Goal: Navigation & Orientation: Find specific page/section

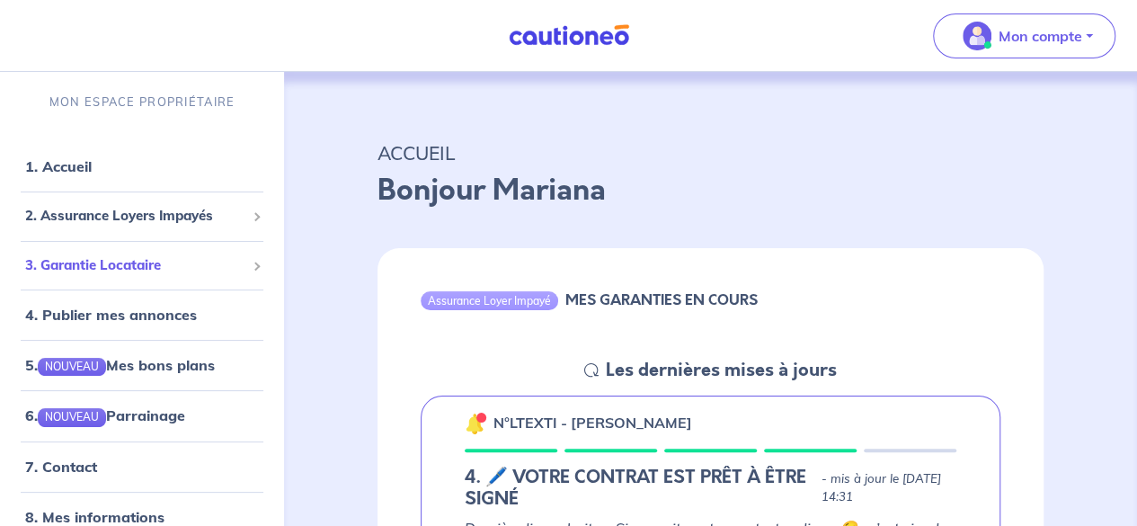
click at [115, 270] on span "3. Garantie Locataire" at bounding box center [135, 265] width 220 height 21
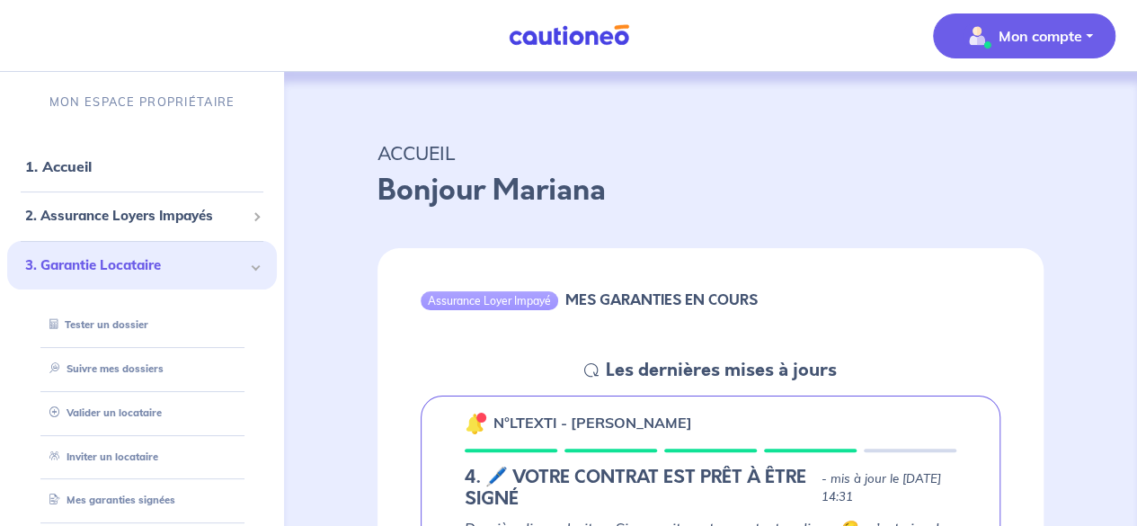
click at [1067, 42] on p "Mon compte" at bounding box center [1040, 36] width 84 height 22
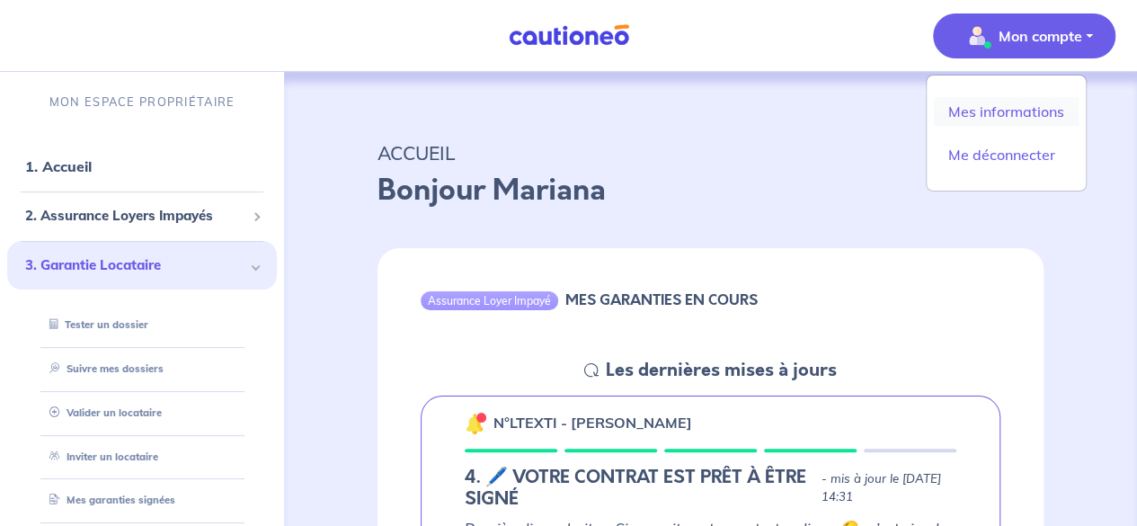
click at [1047, 118] on link "Mes informations" at bounding box center [1006, 111] width 145 height 29
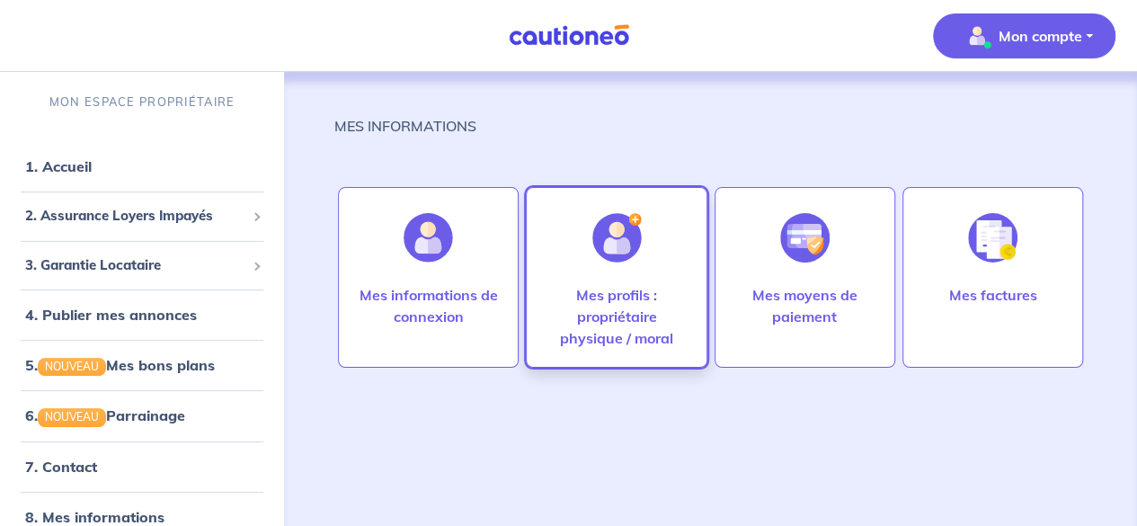
click at [645, 340] on p "Mes profils : propriétaire physique / moral" at bounding box center [616, 316] width 143 height 65
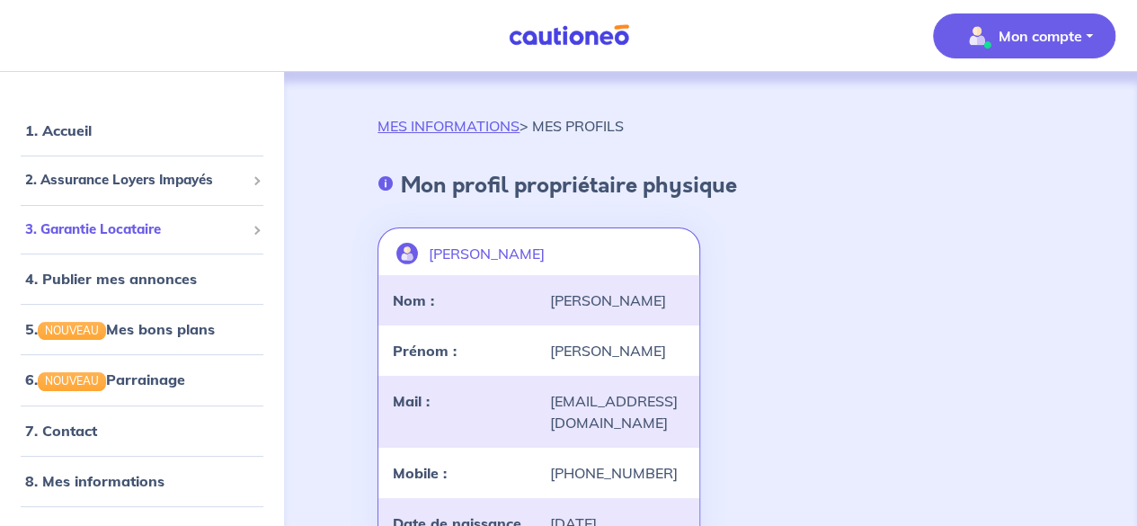
scroll to position [56, 0]
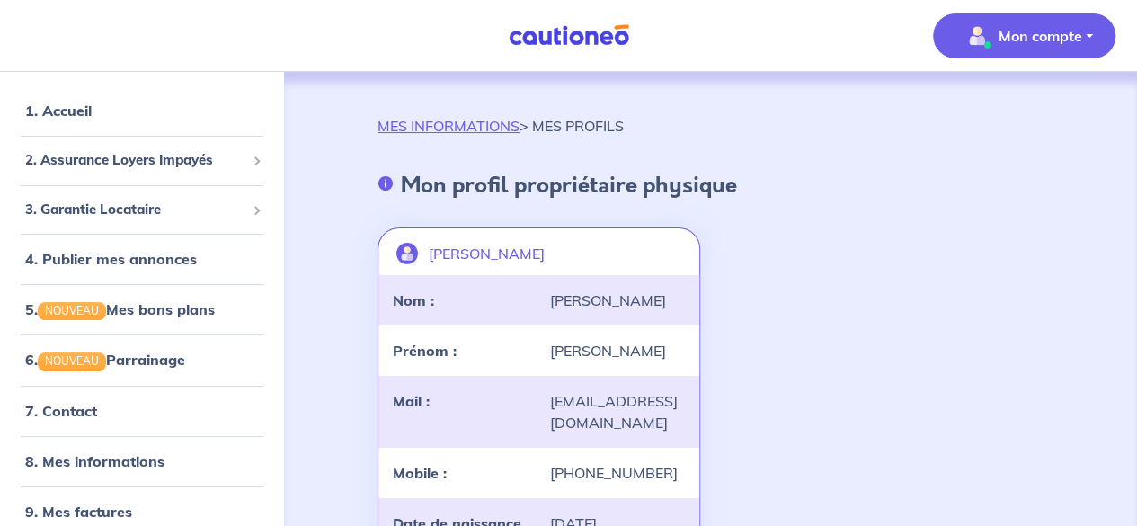
click at [1086, 18] on button "Mon compte" at bounding box center [1024, 35] width 182 height 45
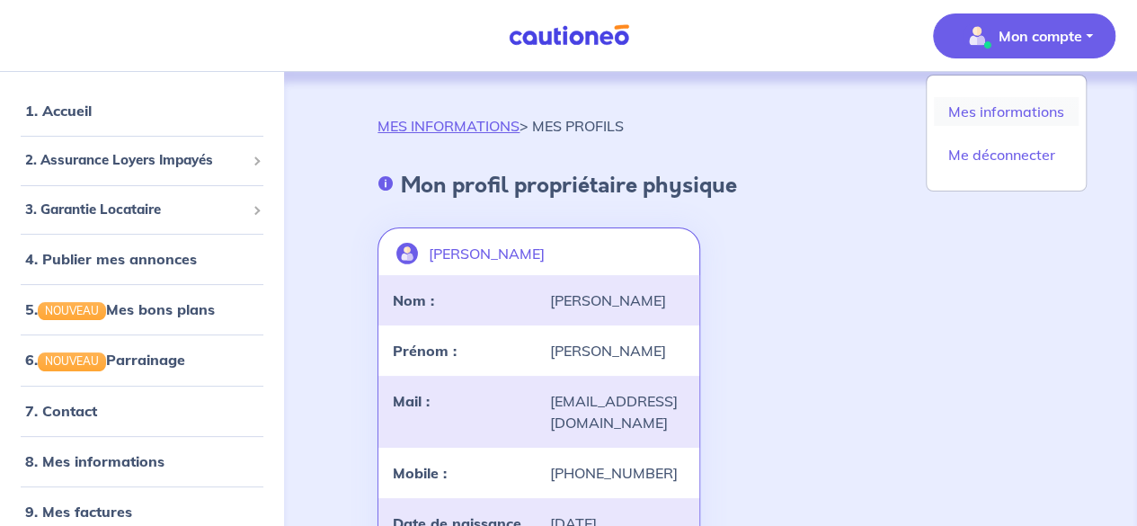
click at [1028, 112] on link "Mes informations" at bounding box center [1006, 111] width 145 height 29
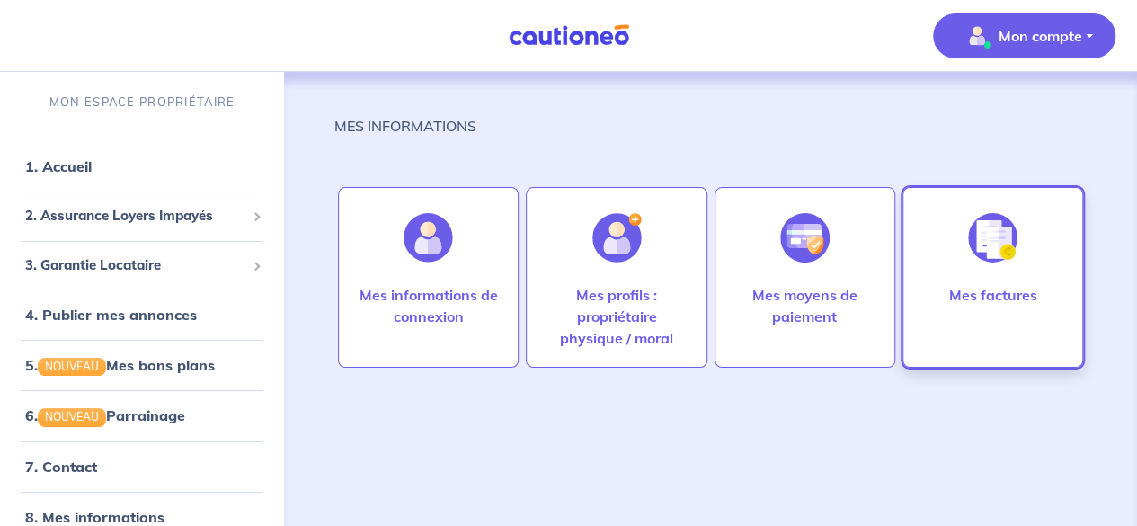
click at [1034, 297] on p "Mes factures" at bounding box center [992, 295] width 88 height 22
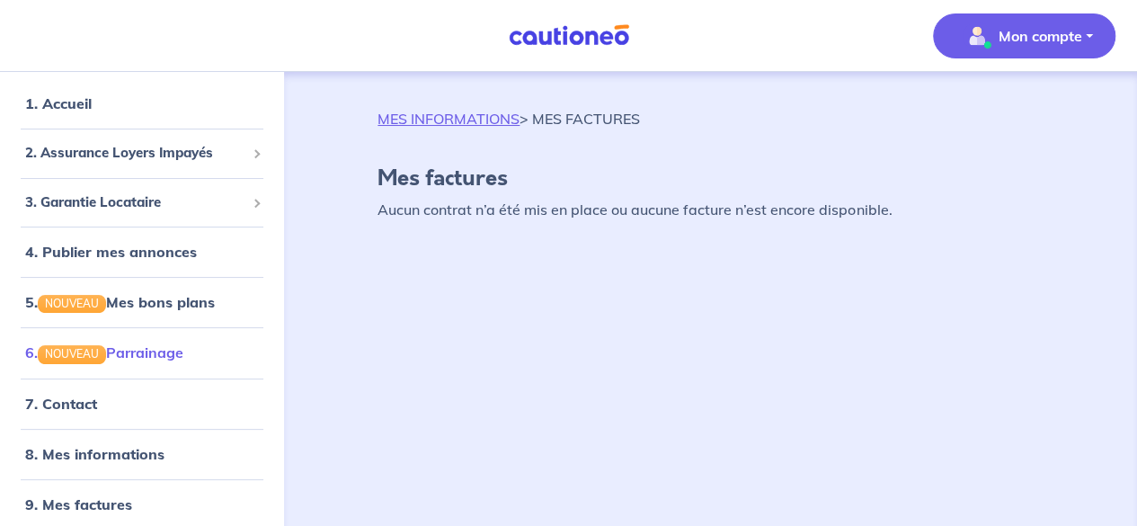
scroll to position [19, 0]
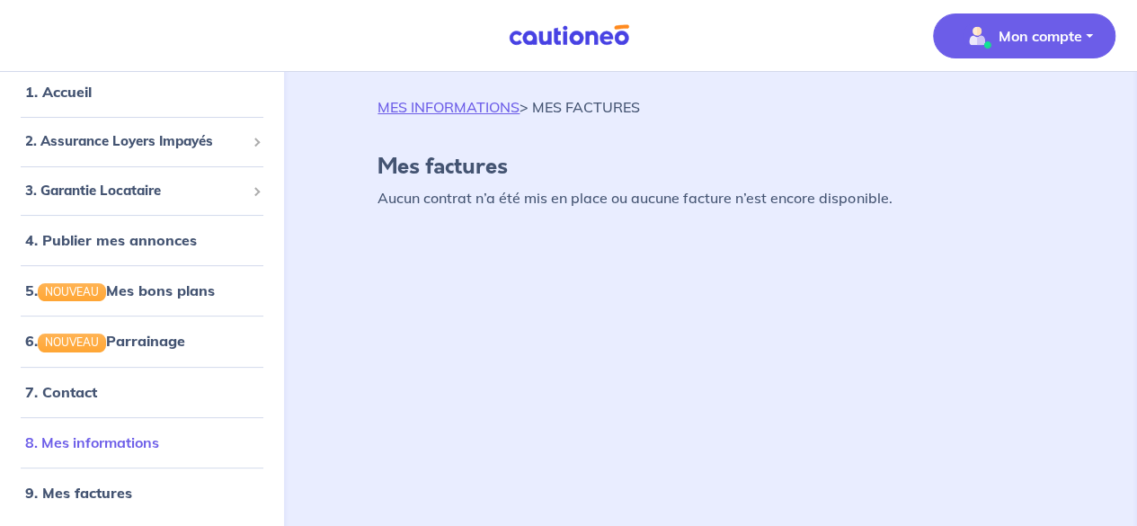
click at [159, 441] on link "8. Mes informations" at bounding box center [92, 442] width 134 height 18
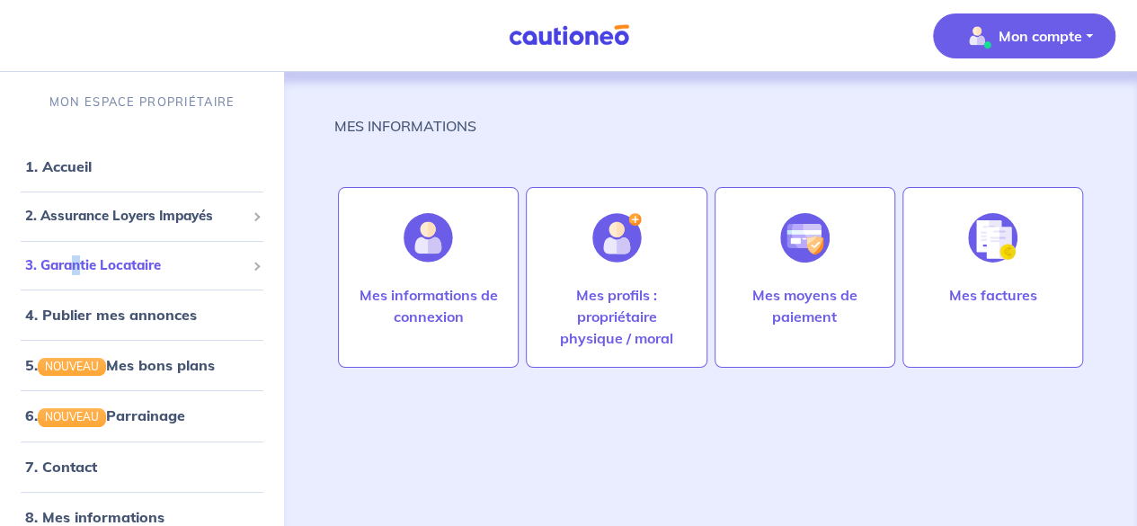
click at [77, 259] on span "3. Garantie Locataire" at bounding box center [135, 265] width 220 height 21
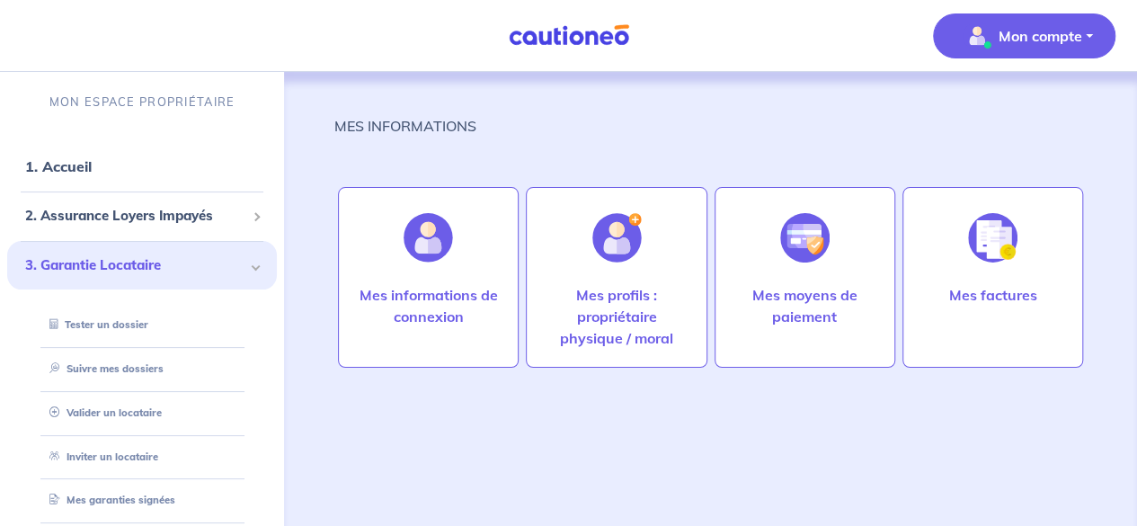
click at [95, 105] on p "MON ESPACE PROPRIÉTAIRE" at bounding box center [141, 101] width 185 height 17
click at [1015, 39] on p "Mon compte" at bounding box center [1040, 36] width 84 height 22
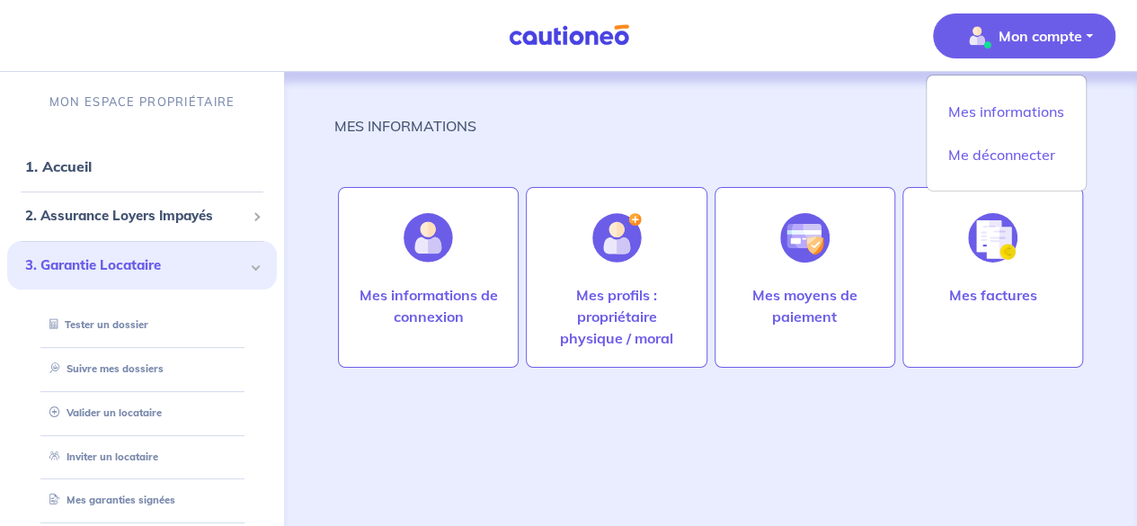
click at [1015, 39] on p "Mon compte" at bounding box center [1040, 36] width 84 height 22
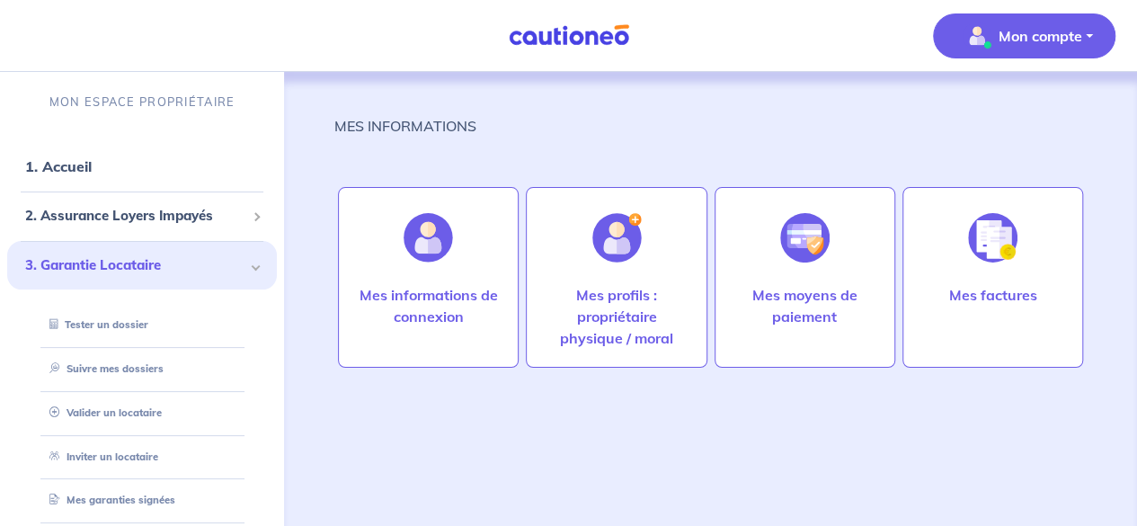
drag, startPoint x: 1109, startPoint y: 28, endPoint x: 1078, endPoint y: 30, distance: 30.6
click at [1104, 29] on button "Mon compte" at bounding box center [1024, 35] width 182 height 45
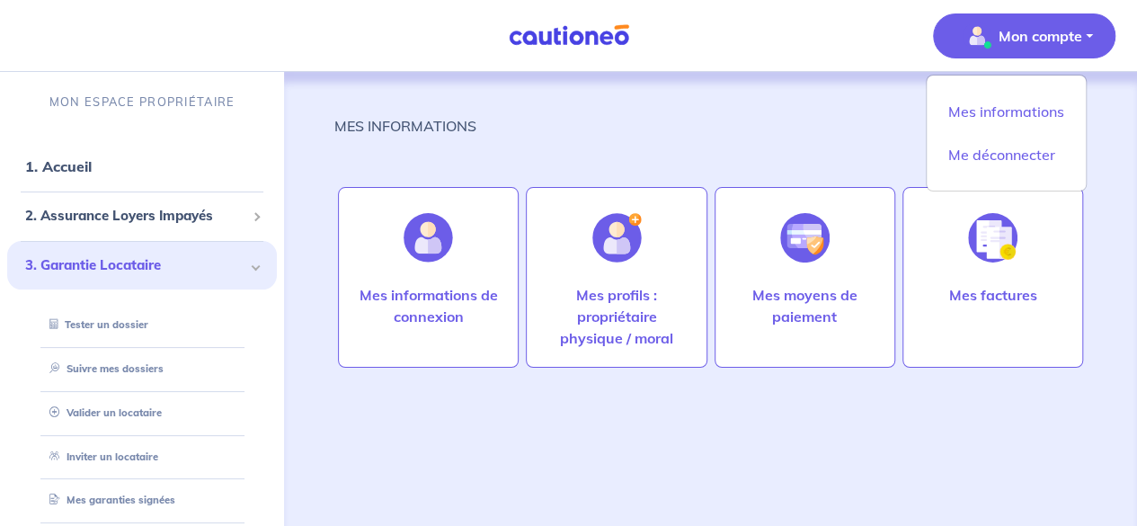
drag, startPoint x: 694, startPoint y: 131, endPoint x: 679, endPoint y: 121, distance: 17.4
click at [691, 130] on div "MES INFORMATIONS" at bounding box center [710, 133] width 752 height 36
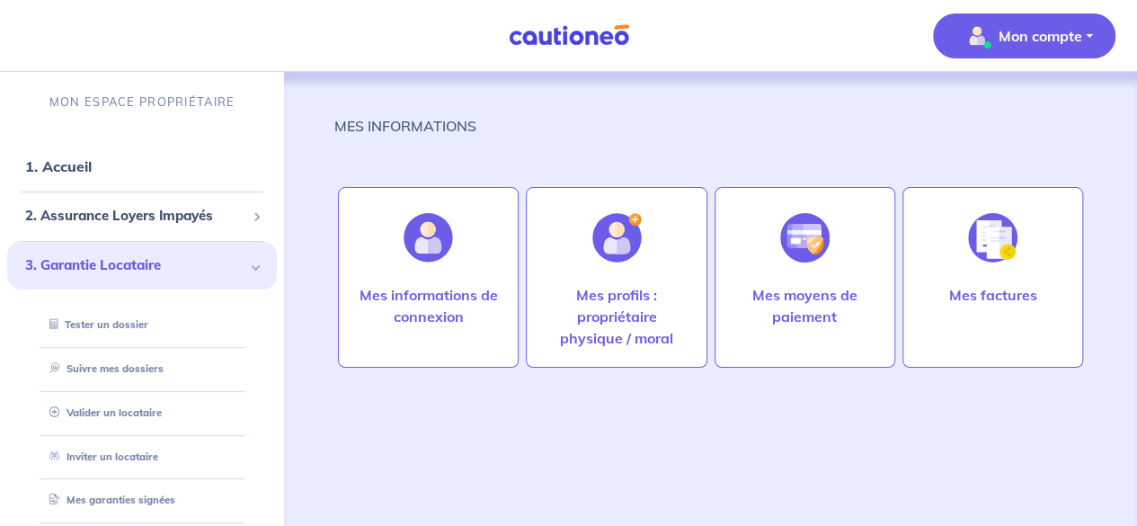
click at [577, 37] on img at bounding box center [568, 35] width 135 height 22
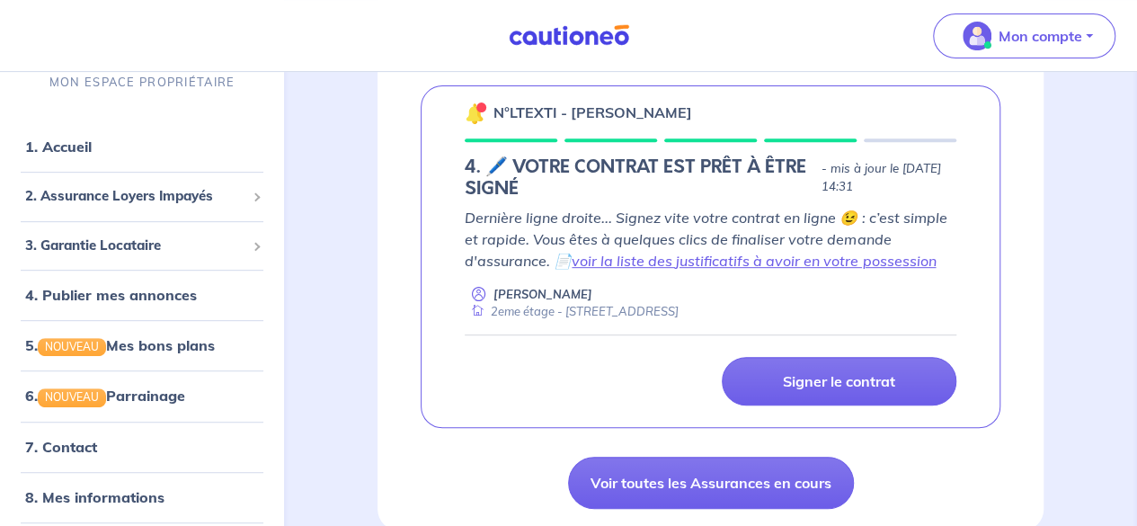
scroll to position [270, 0]
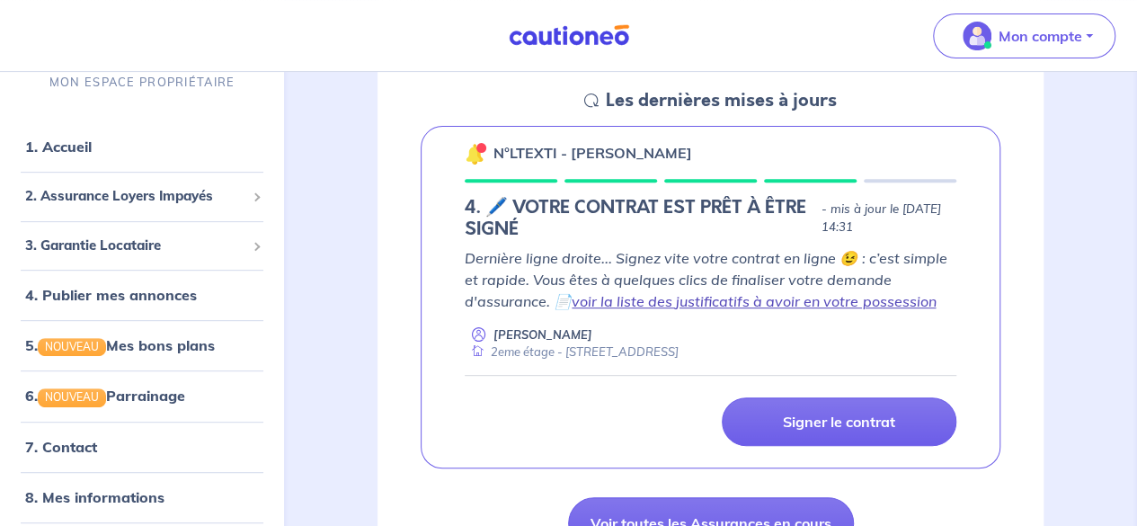
click at [800, 306] on link "voir la liste des justificatifs à avoir en votre possession" at bounding box center [754, 301] width 364 height 18
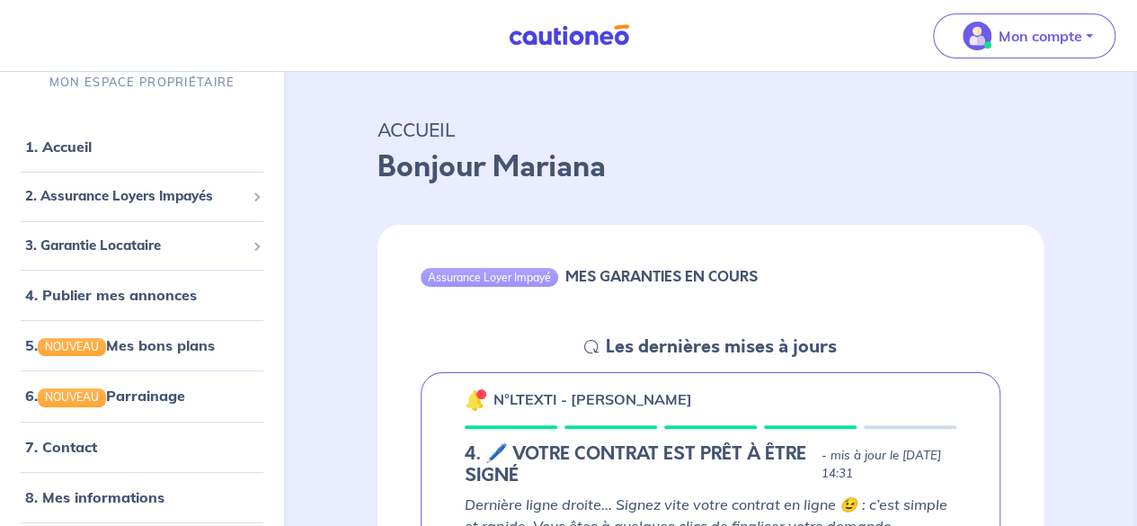
scroll to position [0, 0]
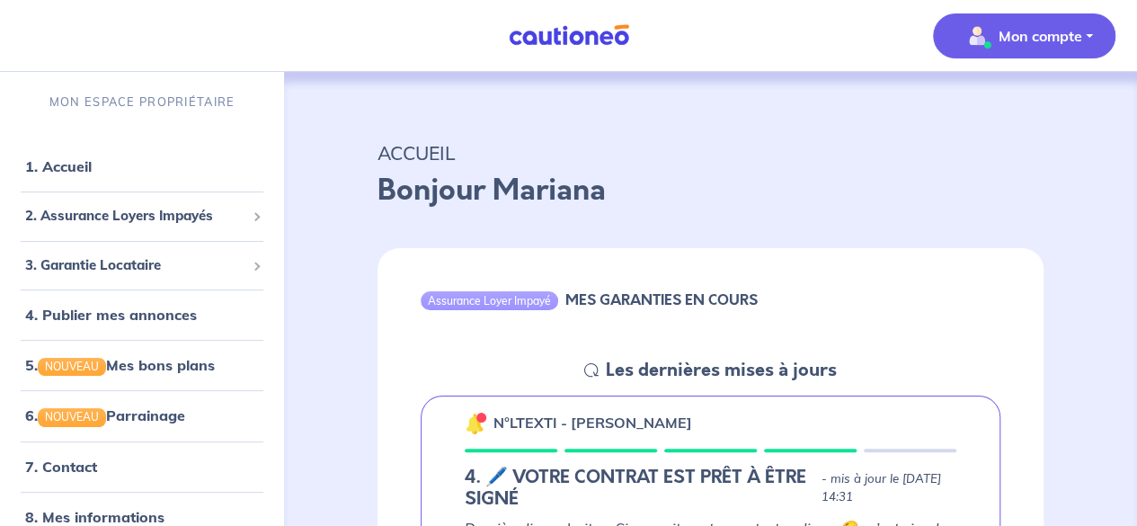
click at [1080, 37] on button "Mon compte" at bounding box center [1024, 35] width 182 height 45
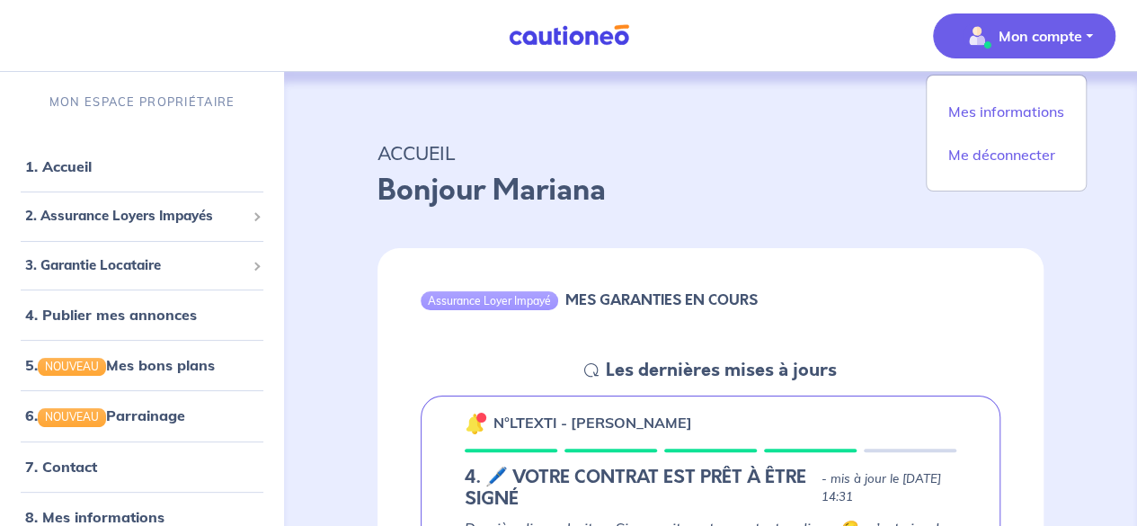
click at [604, 35] on img at bounding box center [568, 35] width 135 height 22
